Goal: Information Seeking & Learning: Learn about a topic

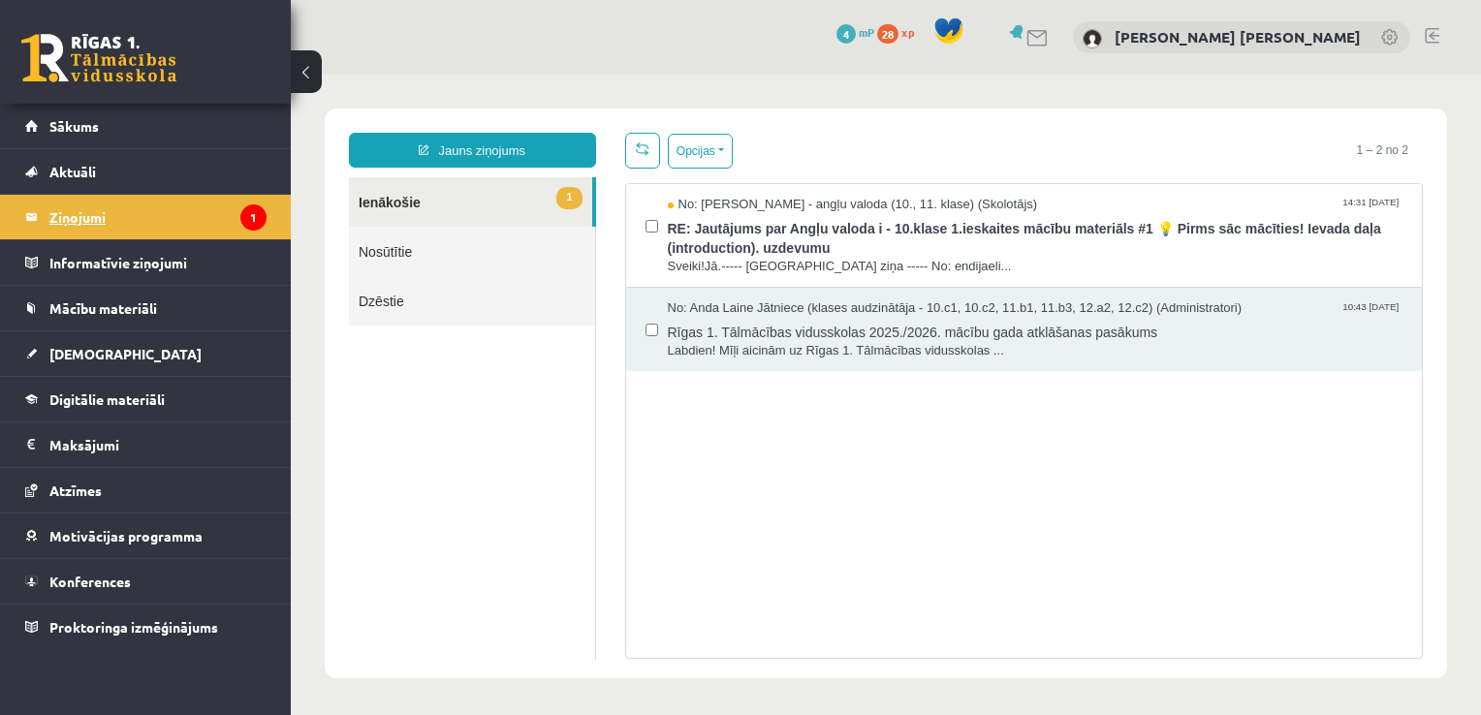
click at [173, 199] on legend "Ziņojumi 1" at bounding box center [157, 217] width 217 height 45
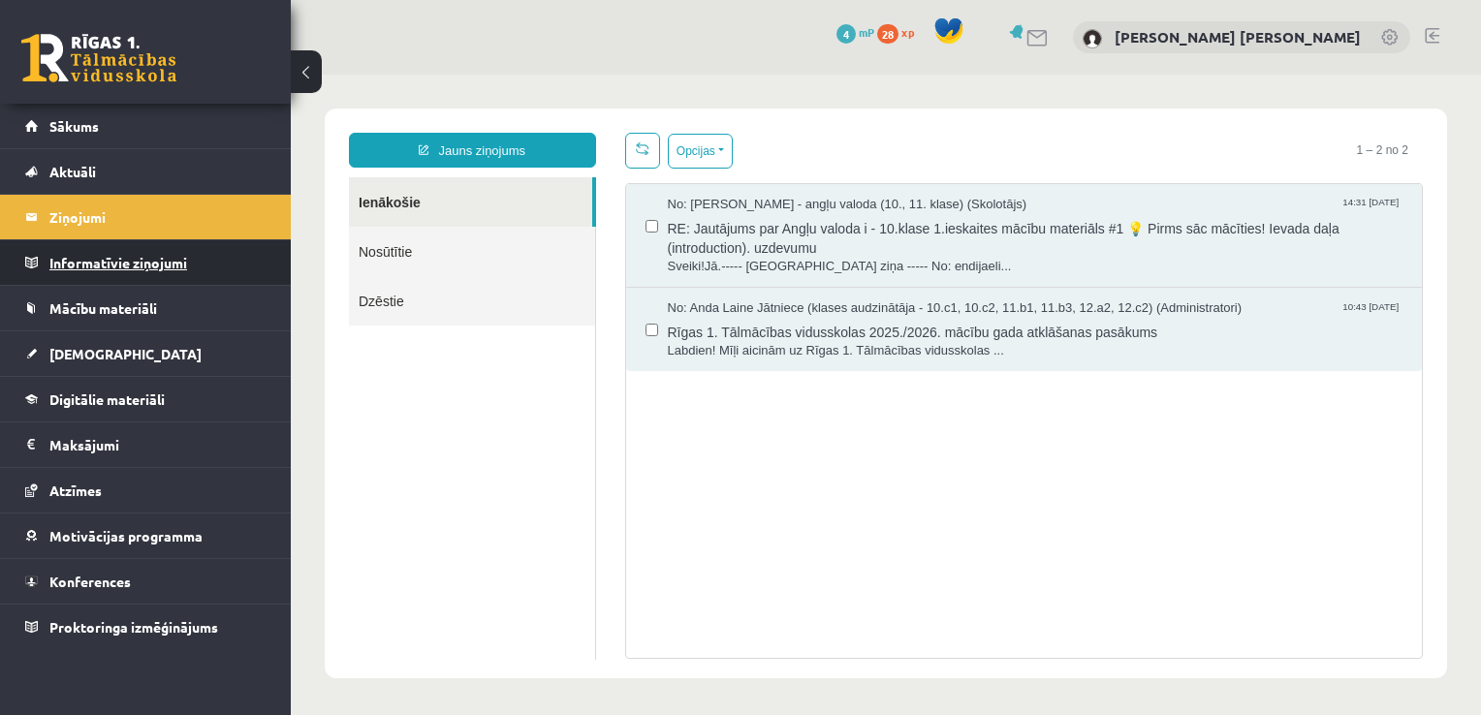
click at [163, 260] on legend "Informatīvie ziņojumi 0" at bounding box center [157, 262] width 217 height 45
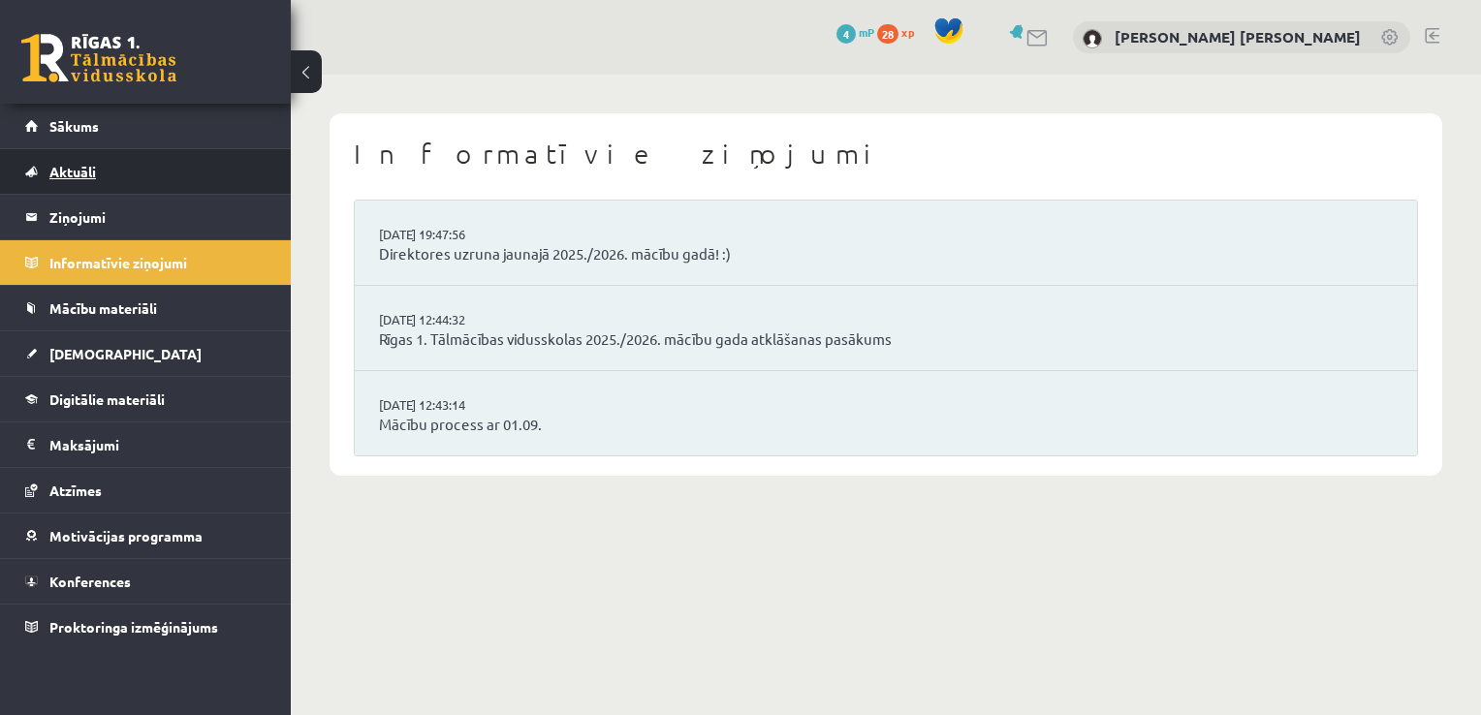
click at [147, 165] on link "Aktuāli" at bounding box center [145, 171] width 241 height 45
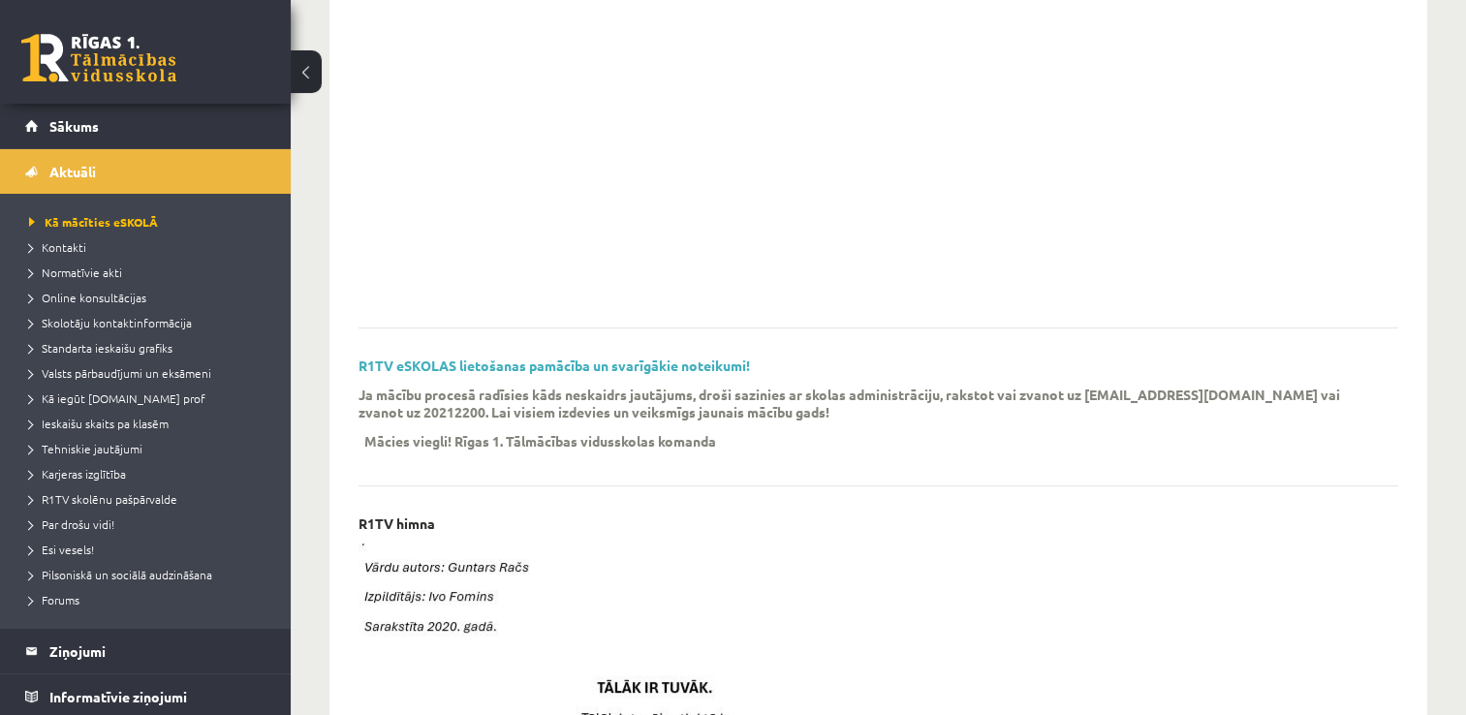
scroll to position [328, 0]
click at [531, 371] on link "R1TV eSKOLAS lietošanas pamācība un svarīgākie noteikumi!" at bounding box center [554, 363] width 391 height 17
click at [124, 347] on span "Standarta ieskaišu grafiks" at bounding box center [100, 348] width 143 height 16
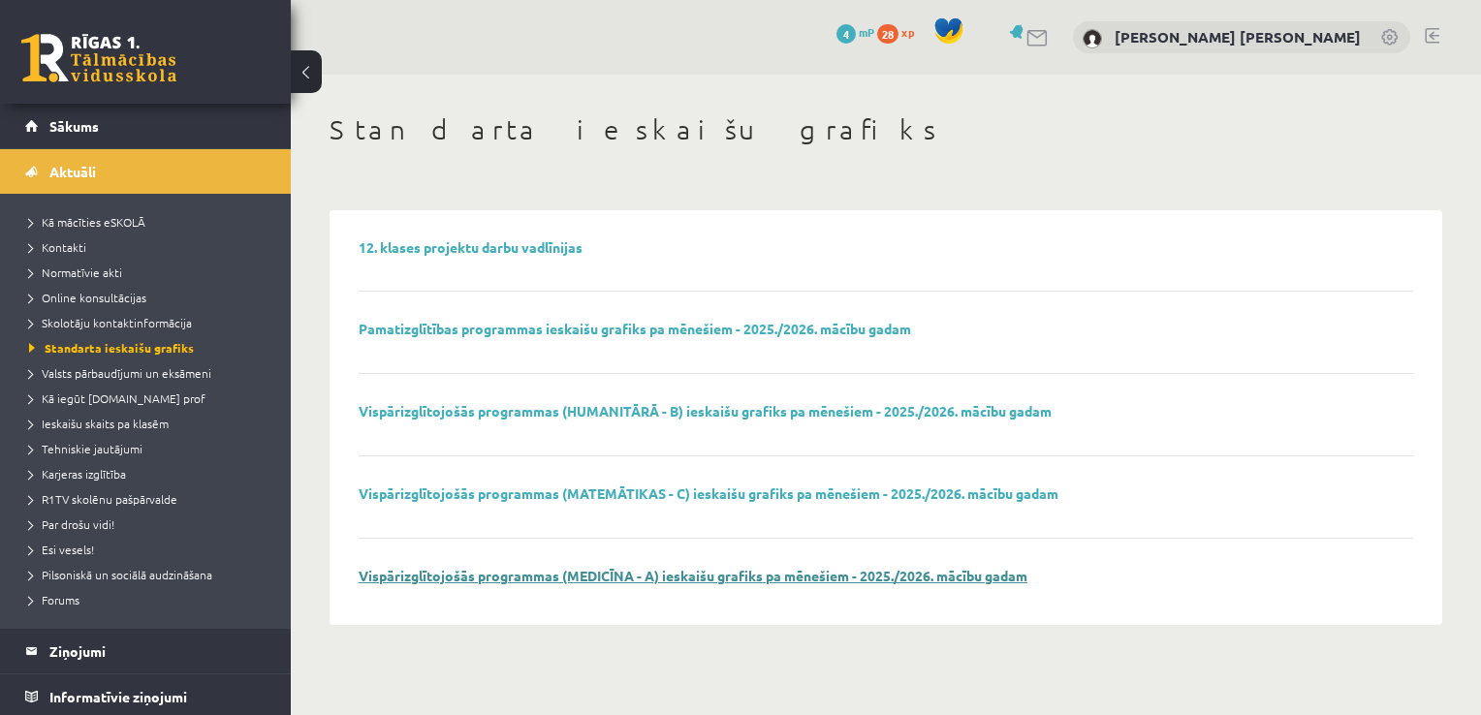
click at [603, 573] on link "Vispārizglītojošās programmas (MEDICĪNA - A) ieskaišu grafiks pa mēnešiem - 202…" at bounding box center [693, 575] width 669 height 17
click at [148, 423] on span "Ieskaišu skaits pa klasēm" at bounding box center [99, 424] width 140 height 16
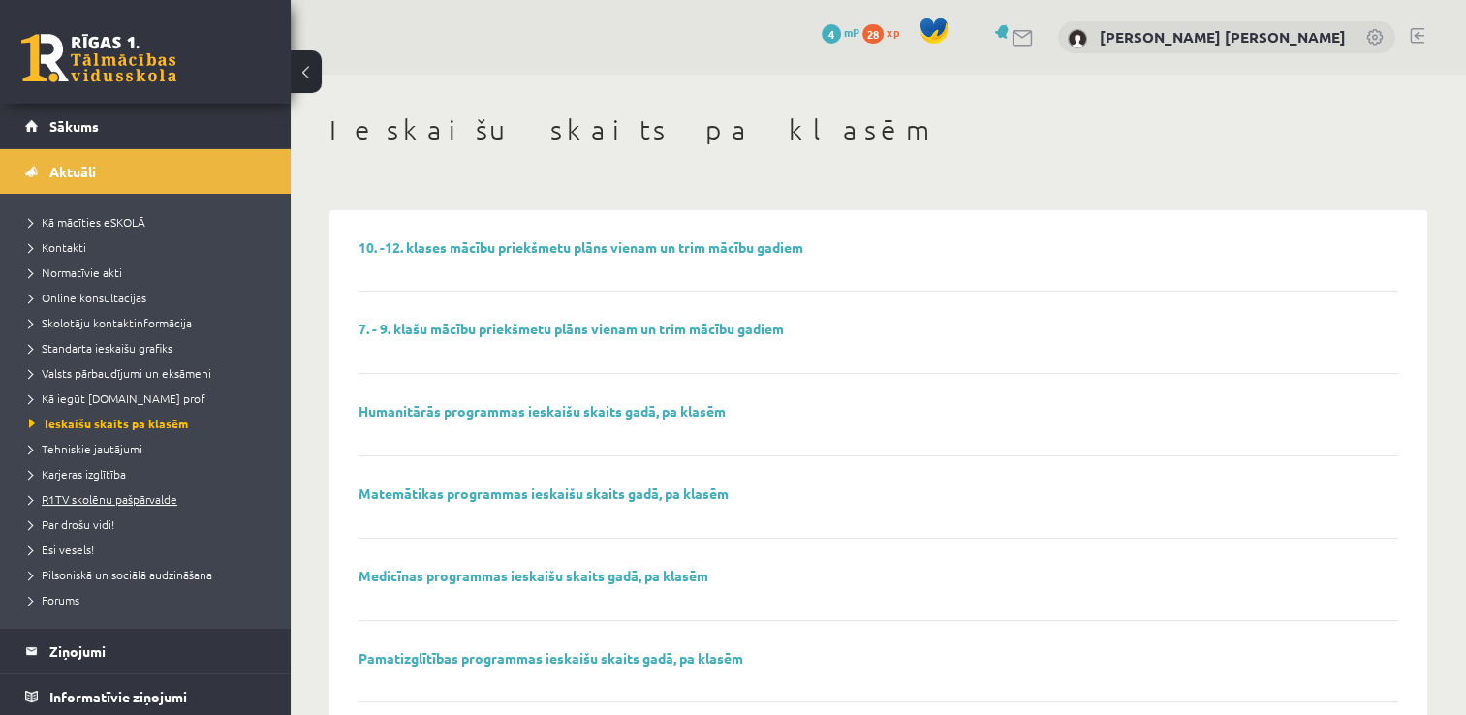
click at [112, 491] on span "R1TV skolēnu pašpārvalde" at bounding box center [103, 499] width 148 height 16
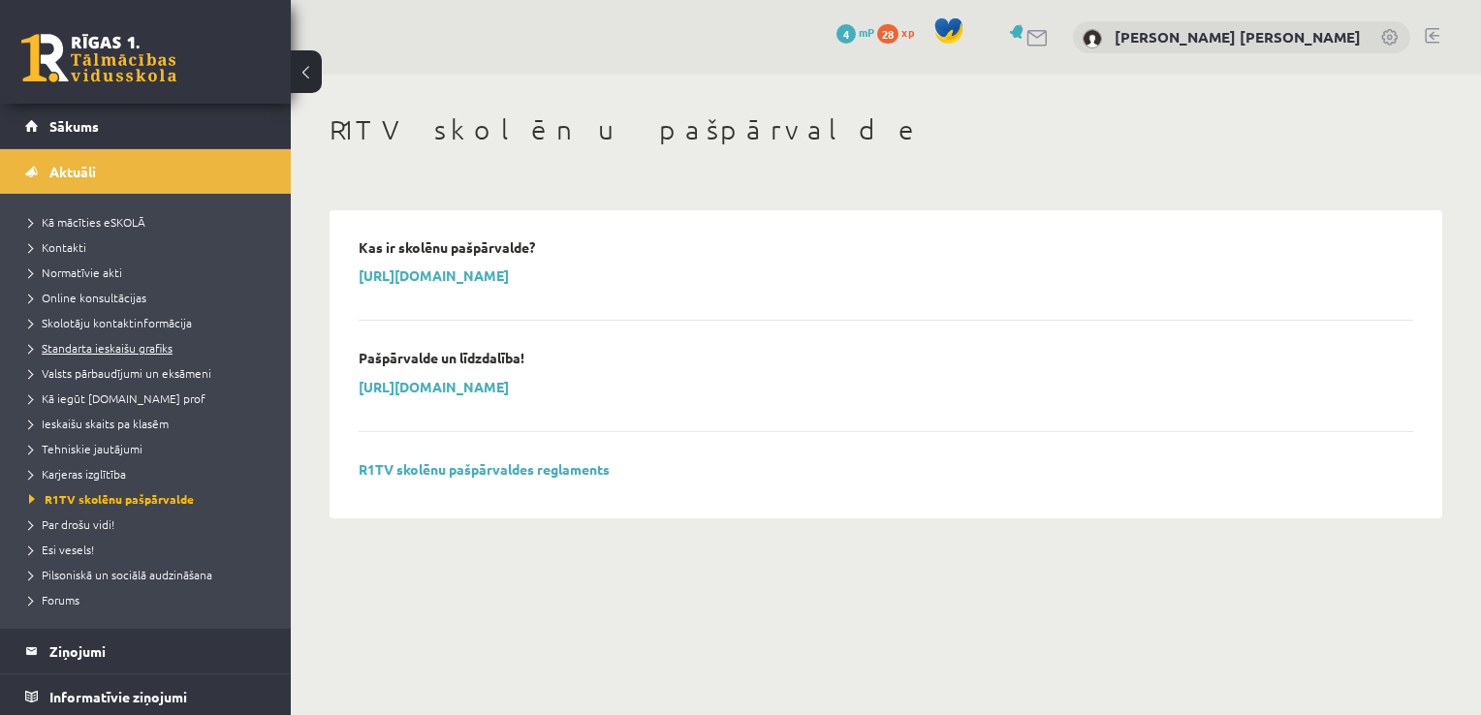
click at [89, 342] on span "Standarta ieskaišu grafiks" at bounding box center [100, 348] width 143 height 16
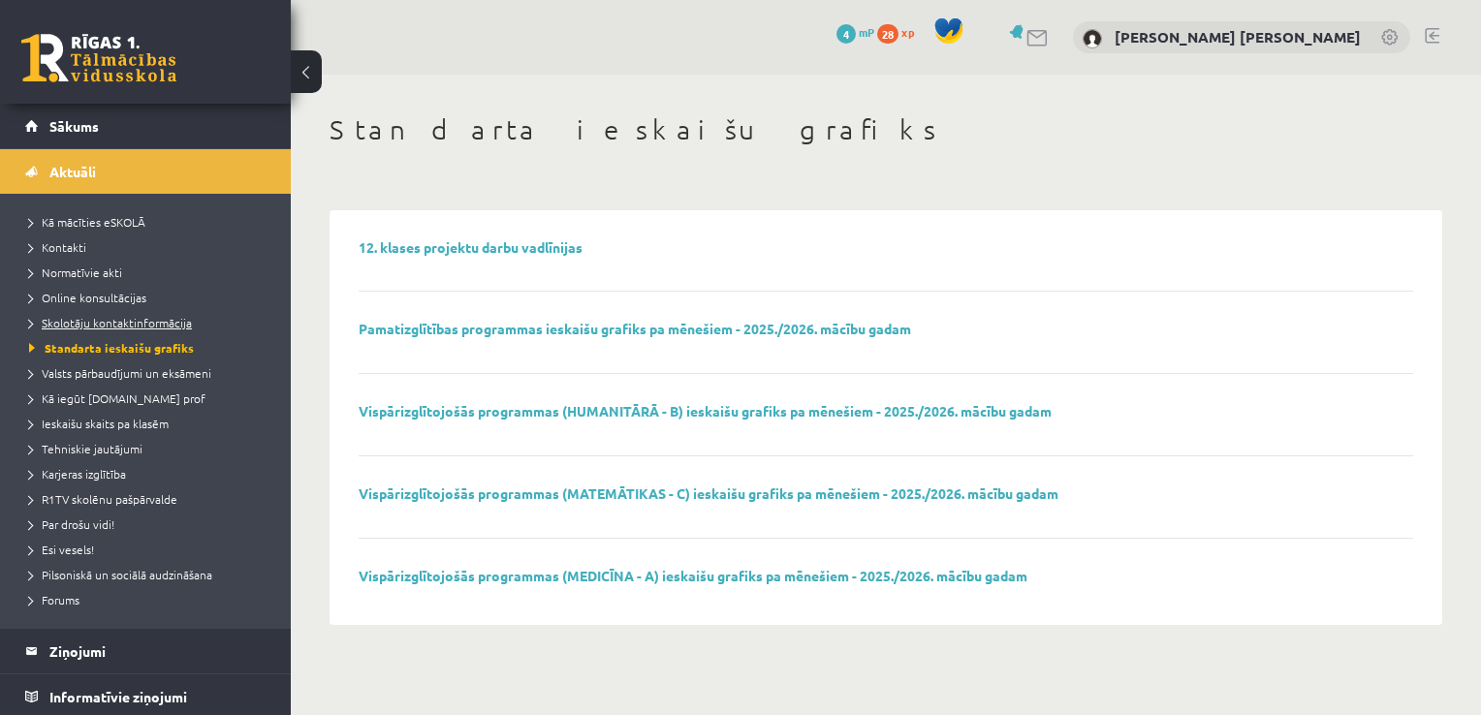
click at [112, 315] on span "Skolotāju kontaktinformācija" at bounding box center [110, 323] width 163 height 16
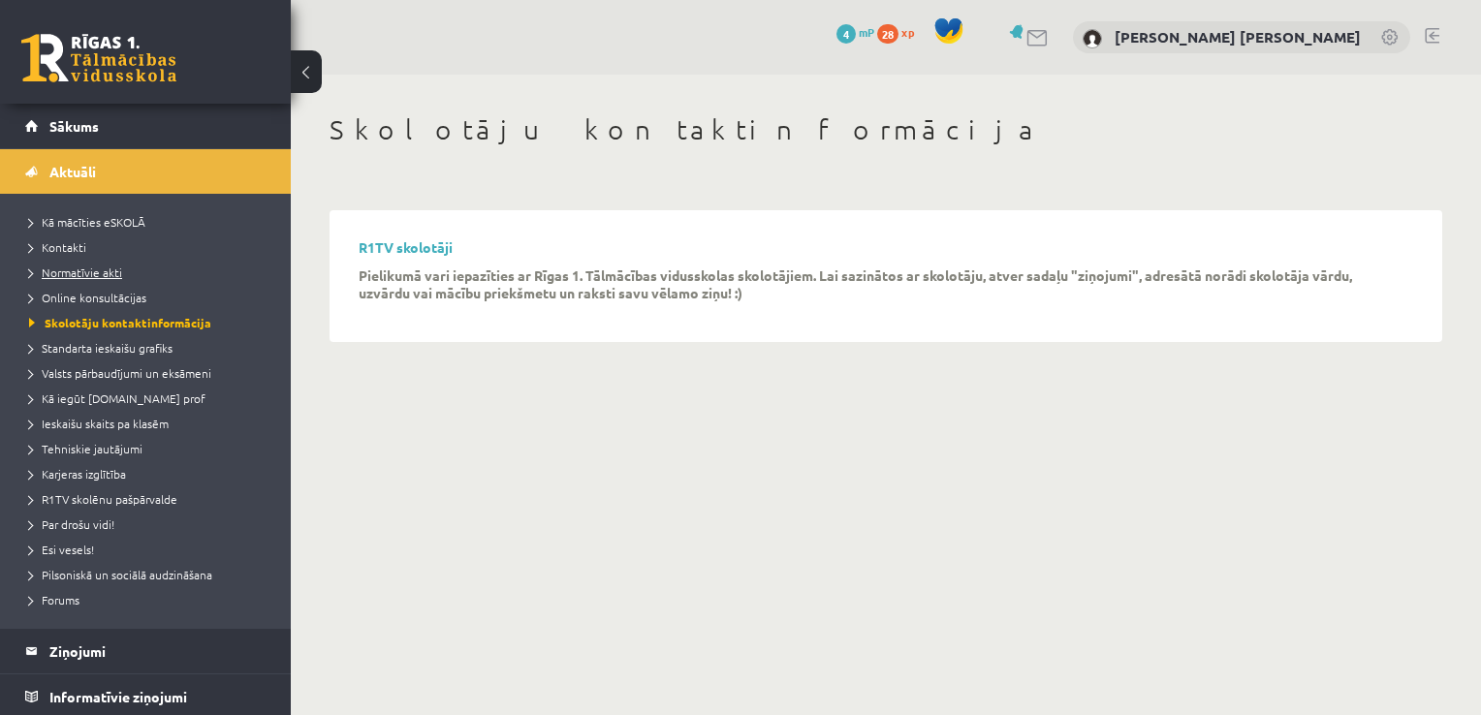
click at [116, 273] on span "Normatīvie akti" at bounding box center [75, 273] width 93 height 16
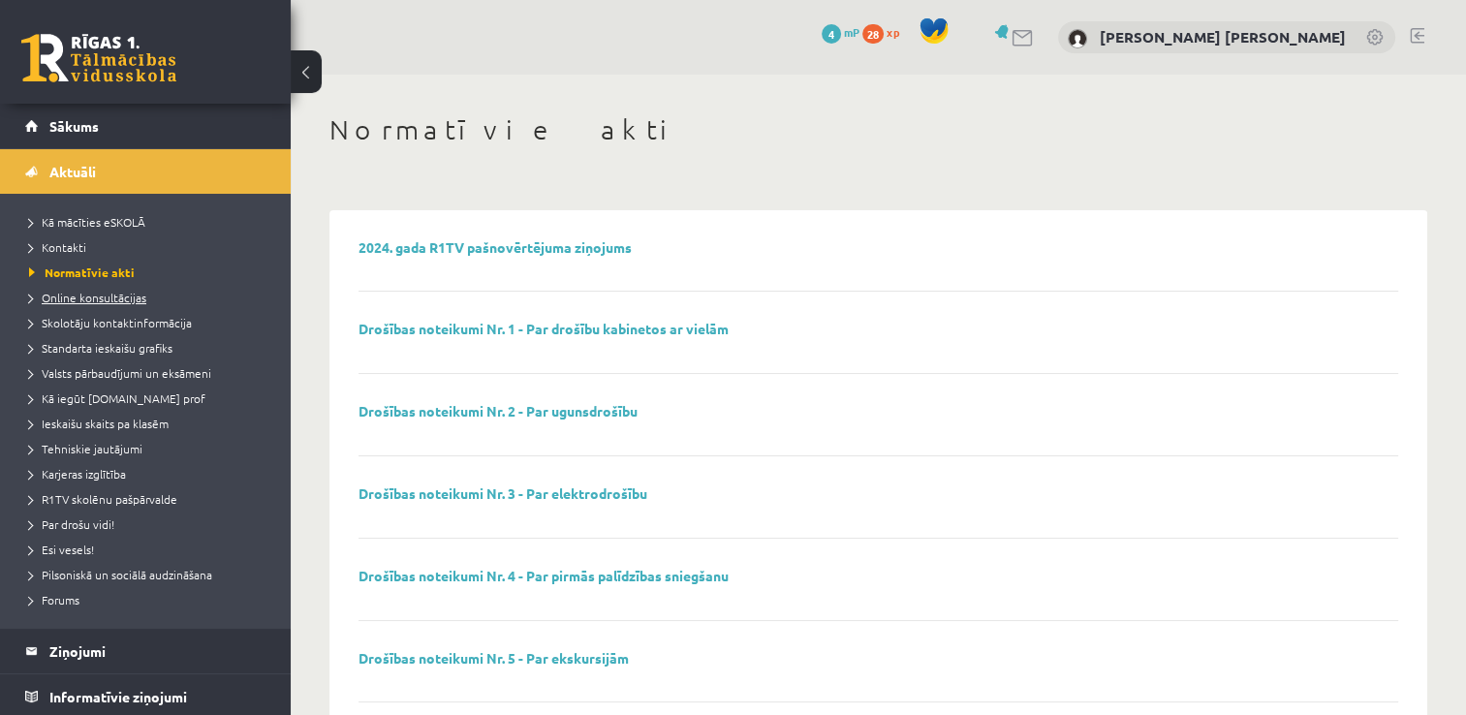
click at [116, 297] on span "Online konsultācijas" at bounding box center [87, 298] width 117 height 16
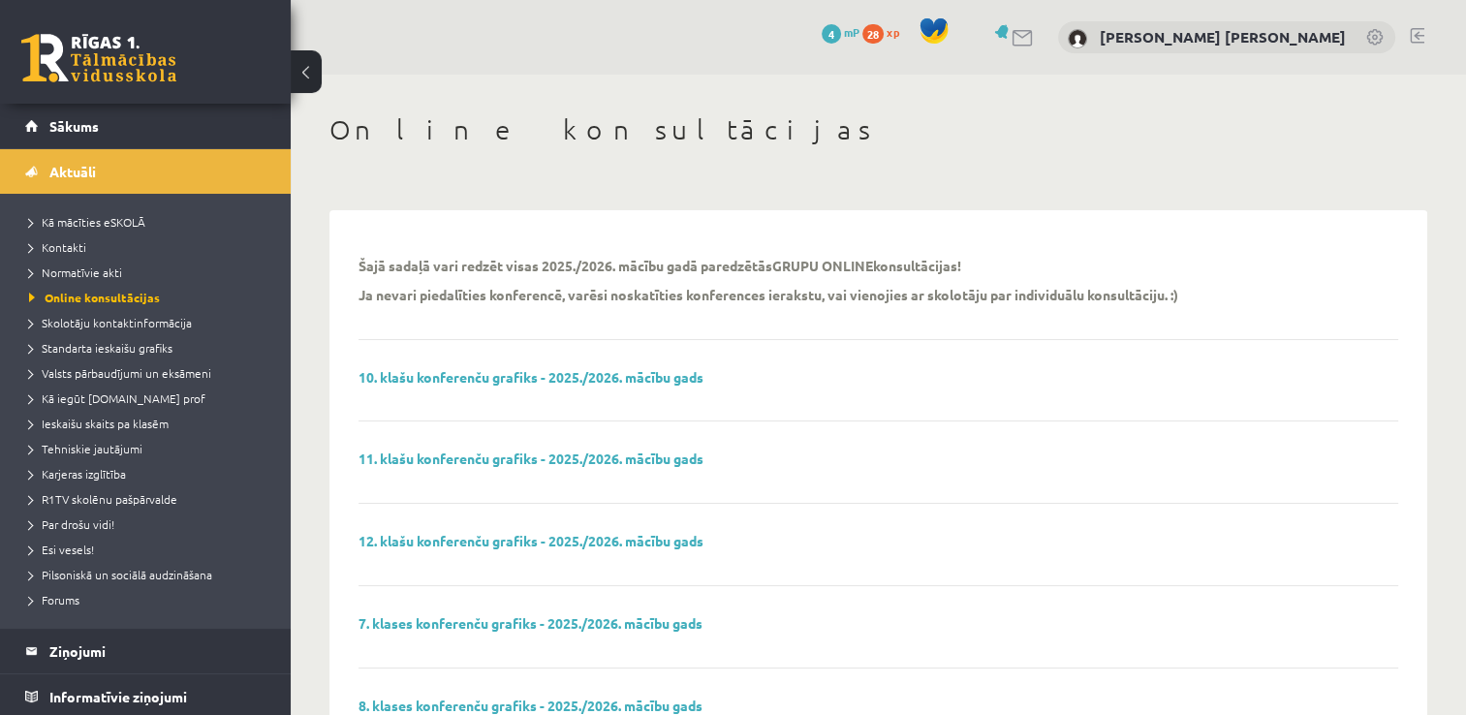
scroll to position [62, 0]
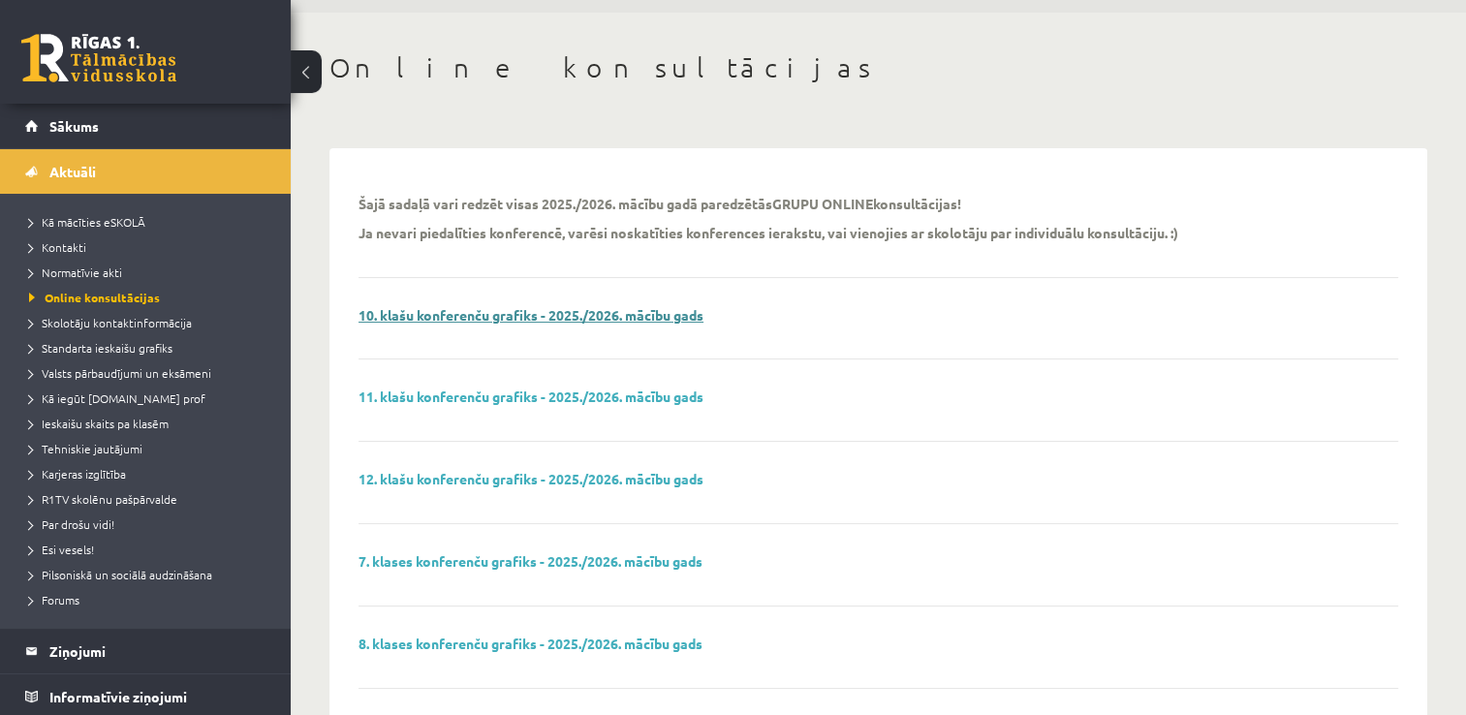
click at [542, 318] on link "10. klašu konferenču grafiks - 2025./2026. mācību gads" at bounding box center [531, 314] width 345 height 17
